Goal: Task Accomplishment & Management: Manage account settings

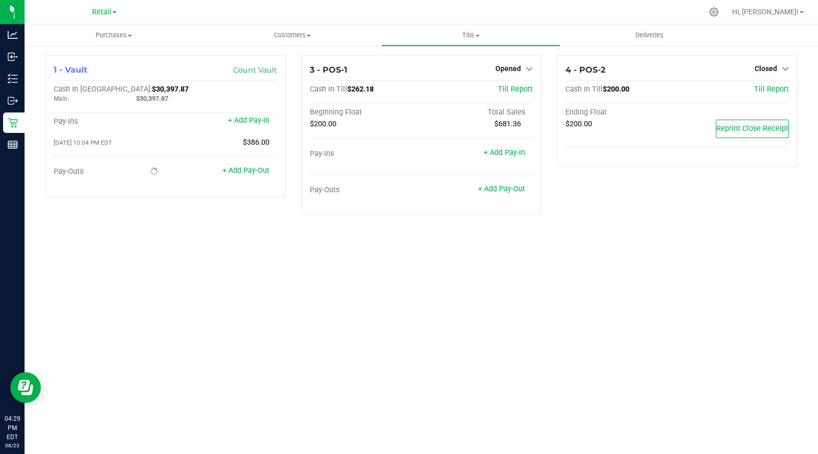
click at [525, 65] on icon at bounding box center [528, 68] width 7 height 7
click at [447, 261] on div "Purchases Summary of purchases Fulfillment All purchases Customers All customer…" at bounding box center [421, 239] width 793 height 429
click at [563, 239] on div "Purchases Summary of purchases Fulfillment All purchases Customers All customer…" at bounding box center [421, 239] width 793 height 429
click at [502, 90] on link "Close Till" at bounding box center [510, 90] width 28 height 8
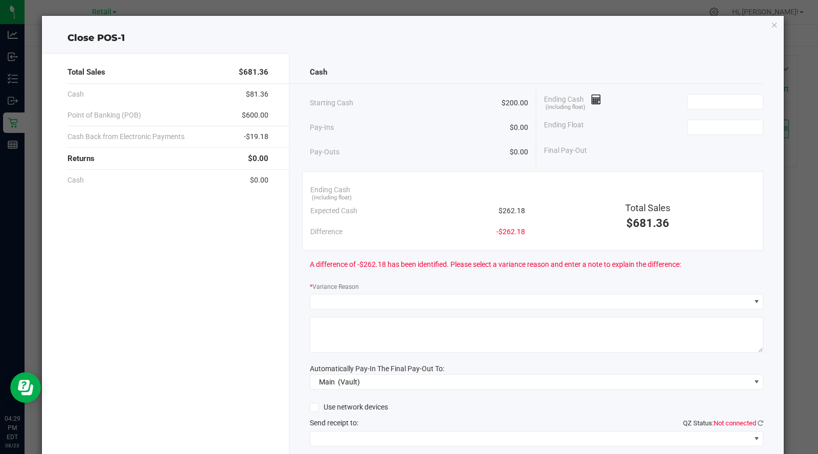
click at [799, 234] on ngb-modal-window "Close POS-1 Total Sales $681.36 Cash $81.36 Point of Banking (POB) $600.00 Cash…" at bounding box center [412, 227] width 825 height 454
click at [784, 226] on ngb-modal-window "Close POS-1 Total Sales $681.36 Cash $81.36 Point of Banking (POB) $600.00 Cash…" at bounding box center [412, 227] width 825 height 454
click at [786, 216] on ngb-modal-window "Close POS-1 Total Sales $681.36 Cash $81.36 Point of Banking (POB) $600.00 Cash…" at bounding box center [412, 227] width 825 height 454
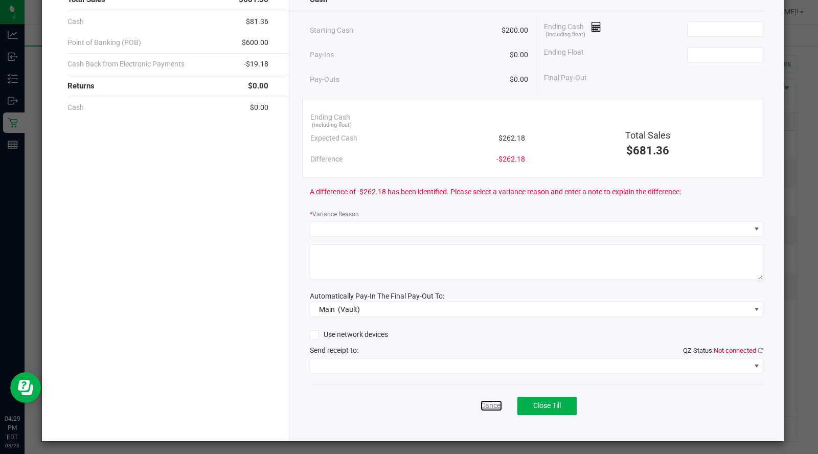
click at [481, 406] on link "Cancel" at bounding box center [490, 405] width 21 height 11
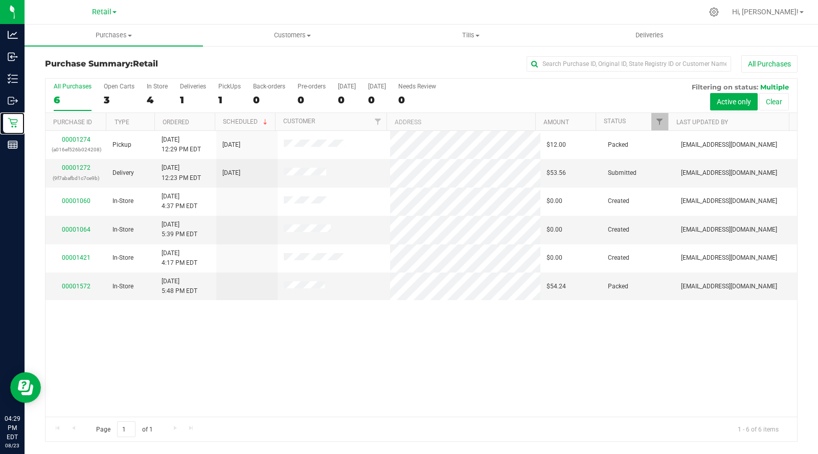
click at [7, 129] on div "Retail" at bounding box center [13, 122] width 21 height 20
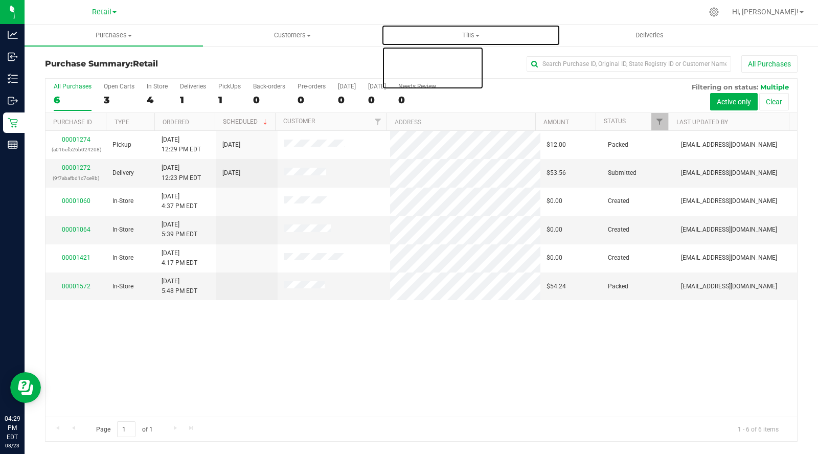
click at [480, 42] on uib-tab-heading "Tills Manage tills Reconcile e-payments" at bounding box center [470, 35] width 177 height 20
click at [428, 61] on span "Manage tills" at bounding box center [415, 61] width 69 height 9
